Goal: Information Seeking & Learning: Learn about a topic

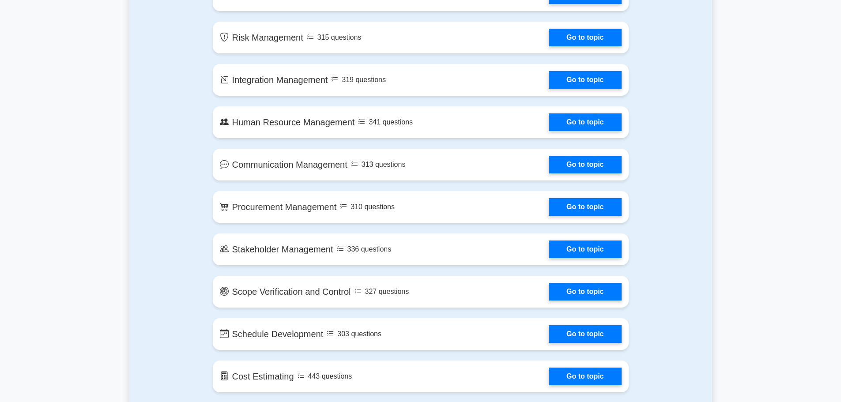
scroll to position [706, 0]
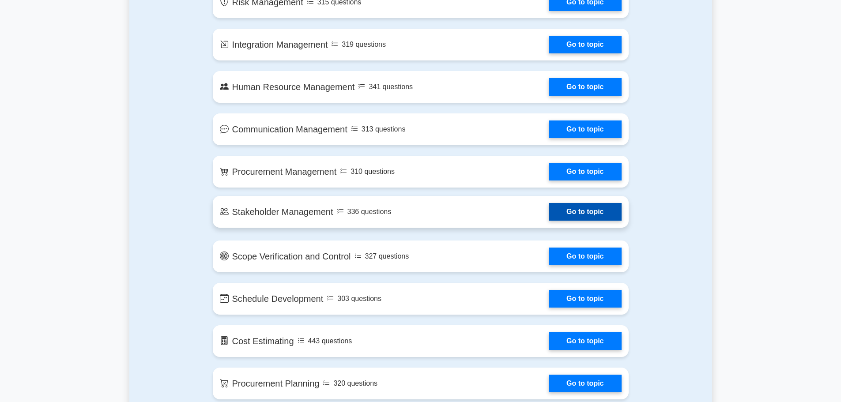
click at [549, 221] on link "Go to topic" at bounding box center [585, 212] width 72 height 18
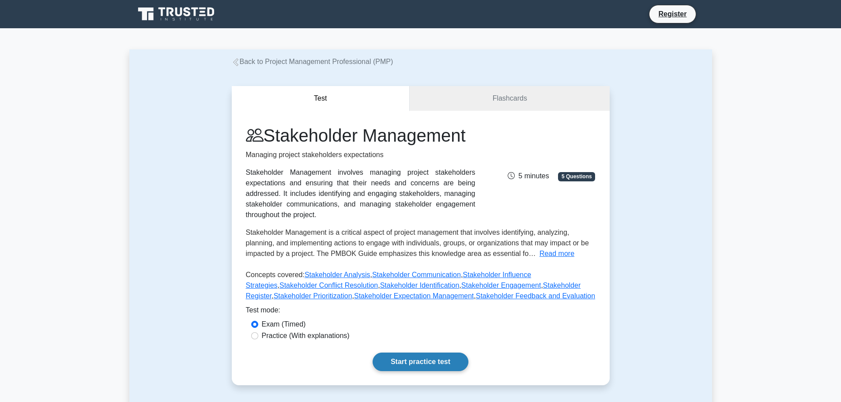
click at [373, 353] on link "Start practice test" at bounding box center [421, 362] width 96 height 19
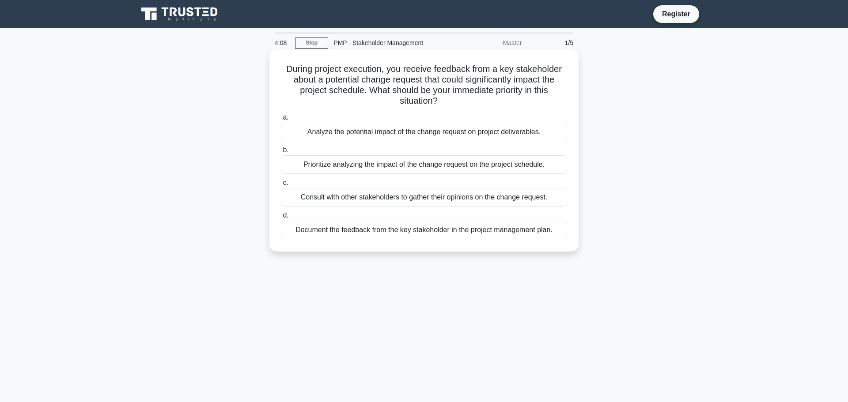
click at [385, 161] on div "Prioritize analyzing the impact of the change request on the project schedule." at bounding box center [424, 164] width 286 height 19
click at [281, 153] on input "b. Prioritize analyzing the impact of the change request on the project schedul…" at bounding box center [281, 150] width 0 height 6
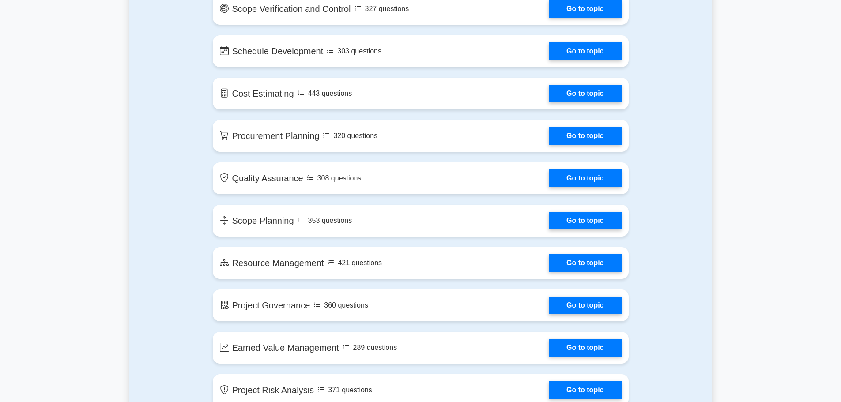
scroll to position [942, 0]
